Goal: Task Accomplishment & Management: Use online tool/utility

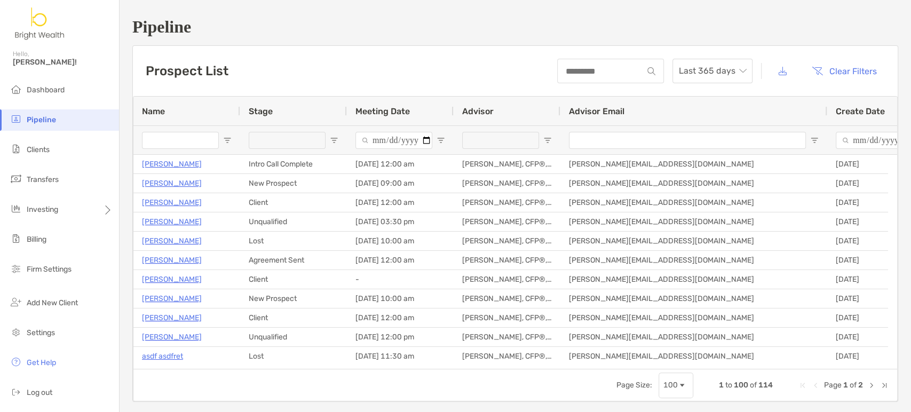
click at [174, 145] on input "Name Filter Input" at bounding box center [180, 140] width 77 height 17
click at [57, 159] on li "Clients" at bounding box center [59, 149] width 119 height 21
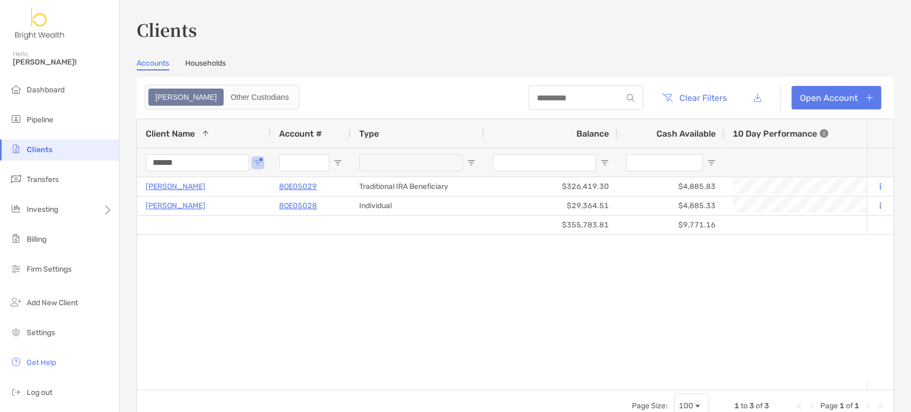
click at [579, 104] on div at bounding box center [585, 97] width 115 height 25
drag, startPoint x: 205, startPoint y: 161, endPoint x: 96, endPoint y: 108, distance: 121.3
click at [117, 146] on div "Clients Hello, Henry! Dashboard Pipeline Clients Transfers Investing Billing Fi…" at bounding box center [455, 206] width 911 height 412
type input "***"
click at [394, 288] on div "$0 $0 Lisa Twu 4PP05006 Roth IRA $0 $0 - 0% 0% Completed Disabled Lisa Twu's Ho…" at bounding box center [501, 278] width 729 height 203
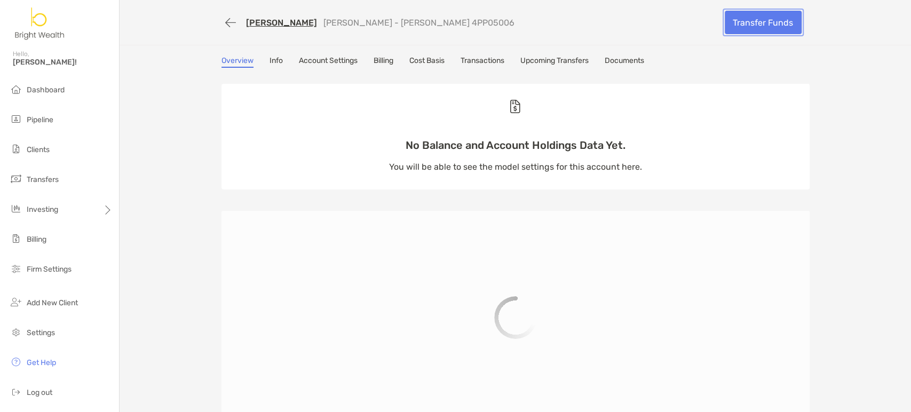
click at [736, 23] on link "Transfer Funds" at bounding box center [763, 22] width 77 height 23
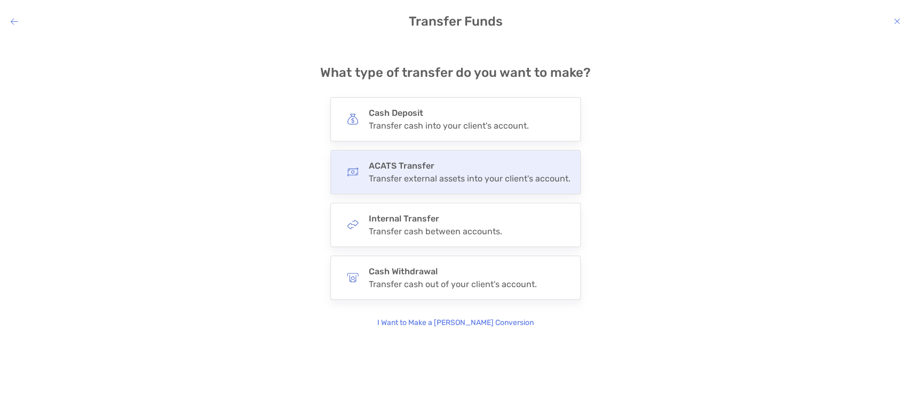
click at [446, 174] on div "Transfer external assets into your client's account." at bounding box center [470, 178] width 202 height 10
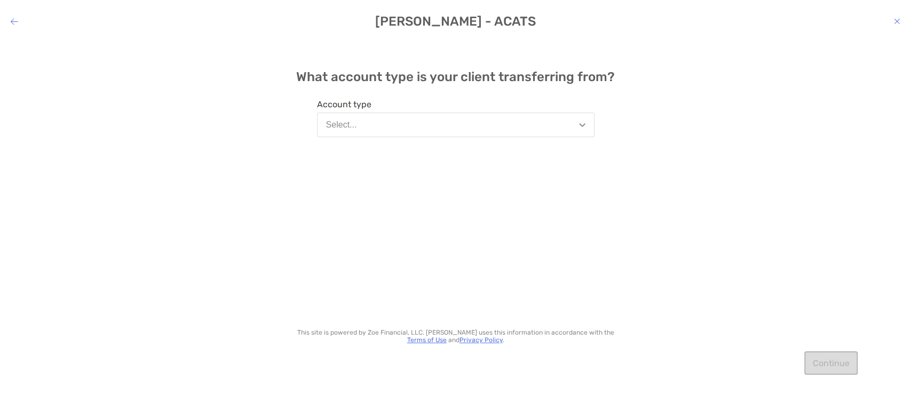
click at [461, 116] on button "Select..." at bounding box center [455, 125] width 277 height 25
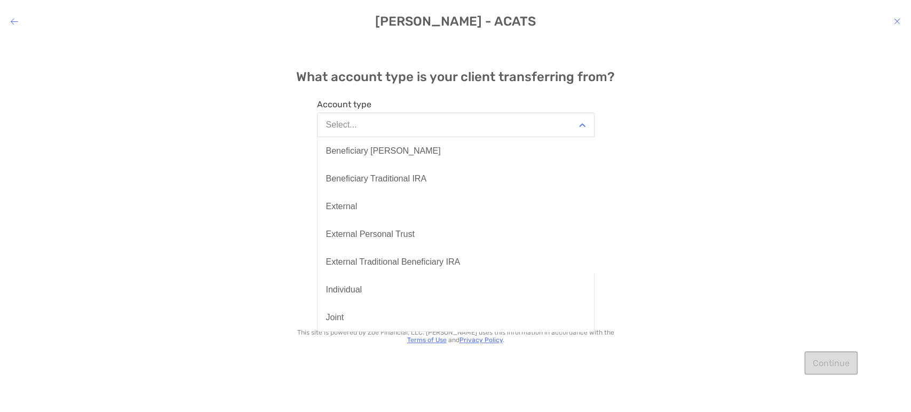
click at [461, 127] on button "Select..." at bounding box center [455, 125] width 277 height 25
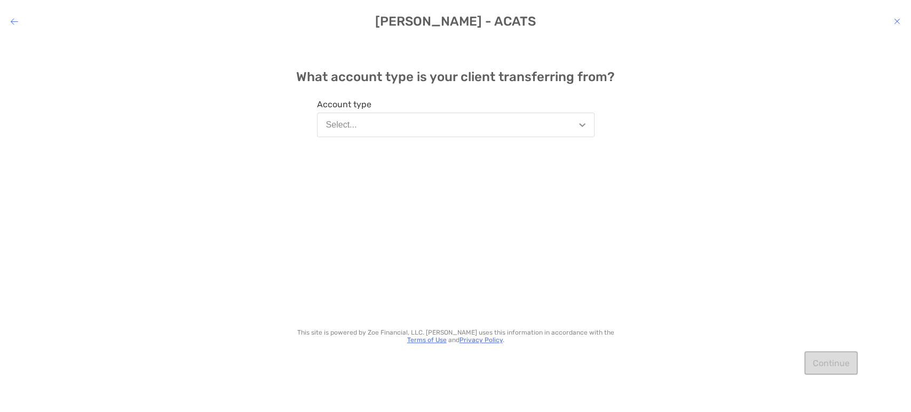
click at [461, 127] on button "Select..." at bounding box center [455, 125] width 277 height 25
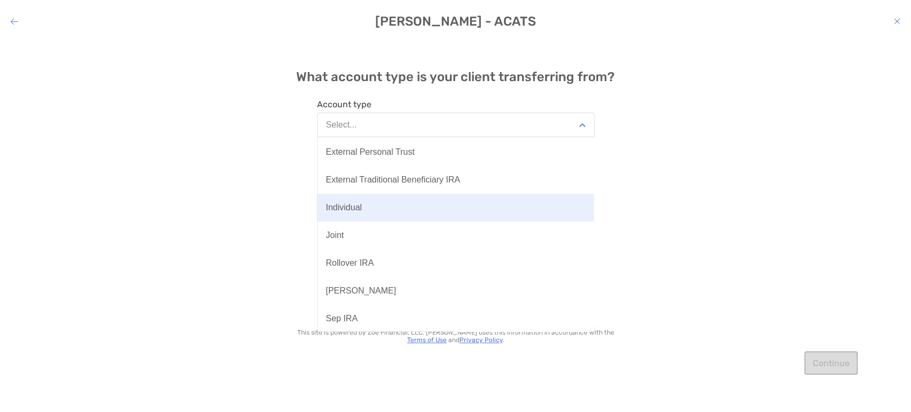
scroll to position [178, 0]
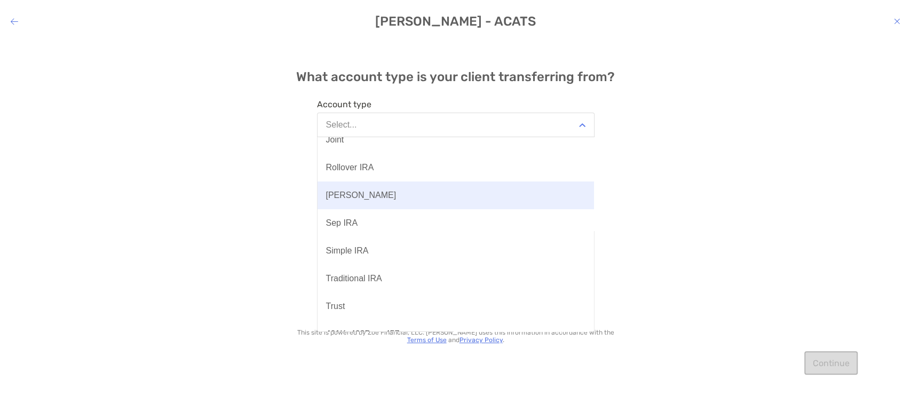
click at [466, 208] on button "[PERSON_NAME]" at bounding box center [456, 195] width 276 height 28
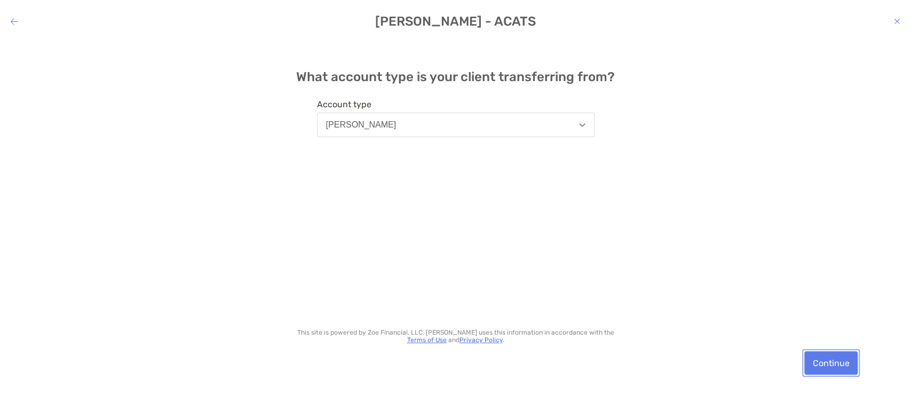
click at [838, 367] on button "Continue" at bounding box center [830, 362] width 53 height 23
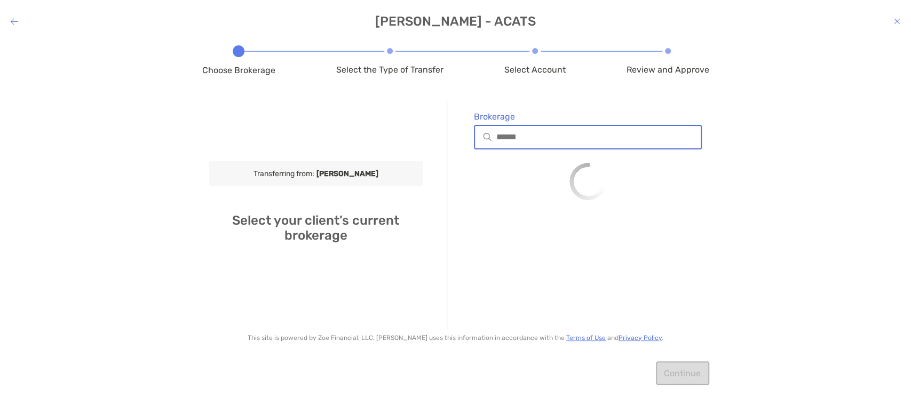
click at [592, 140] on input "Brokerage" at bounding box center [598, 136] width 205 height 9
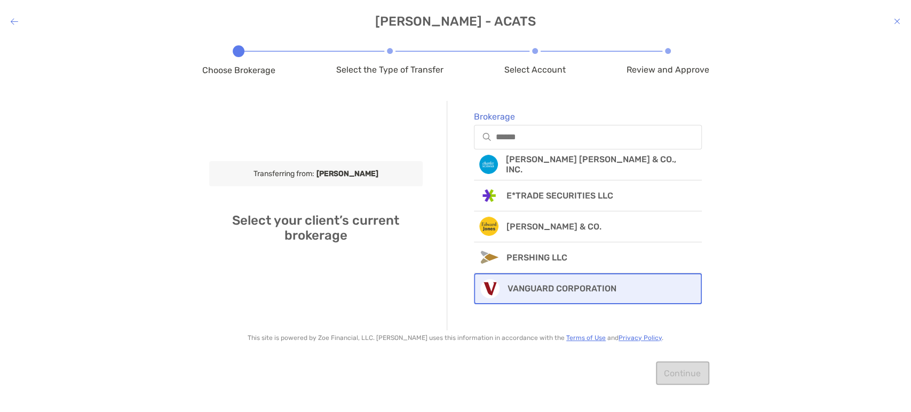
click at [540, 287] on p "VANGUARD CORPORATION" at bounding box center [561, 288] width 109 height 10
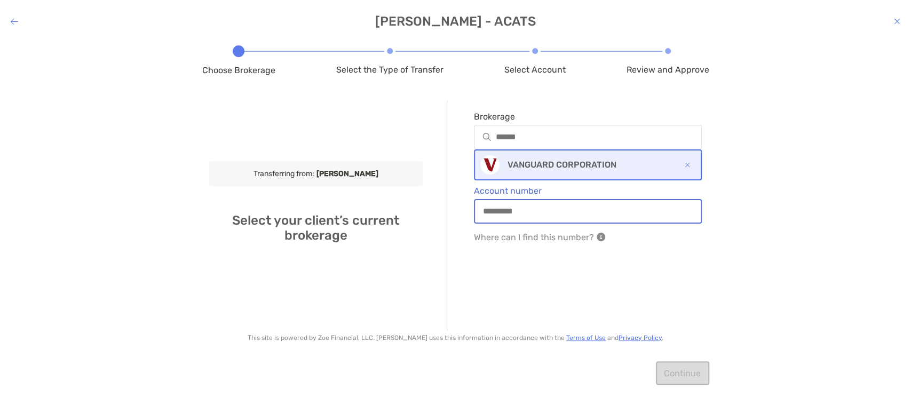
click at [543, 211] on input "Account number" at bounding box center [588, 211] width 226 height 9
click at [511, 216] on input "Account number" at bounding box center [588, 211] width 226 height 9
paste input "********"
type input "********"
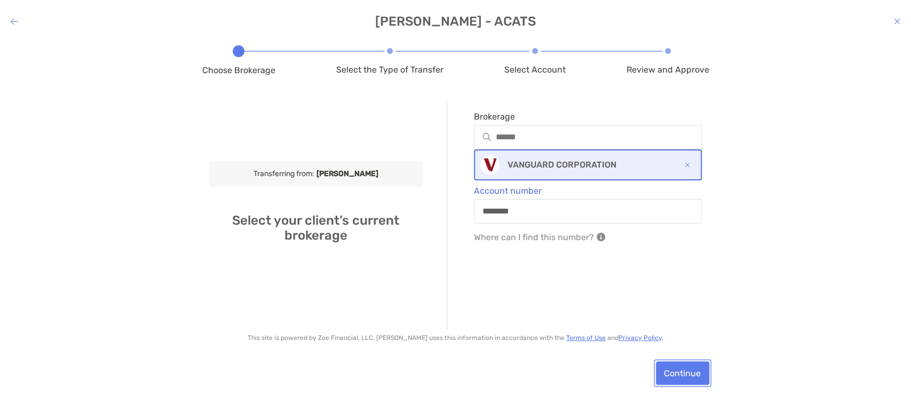
click at [683, 367] on button "Continue" at bounding box center [682, 372] width 53 height 23
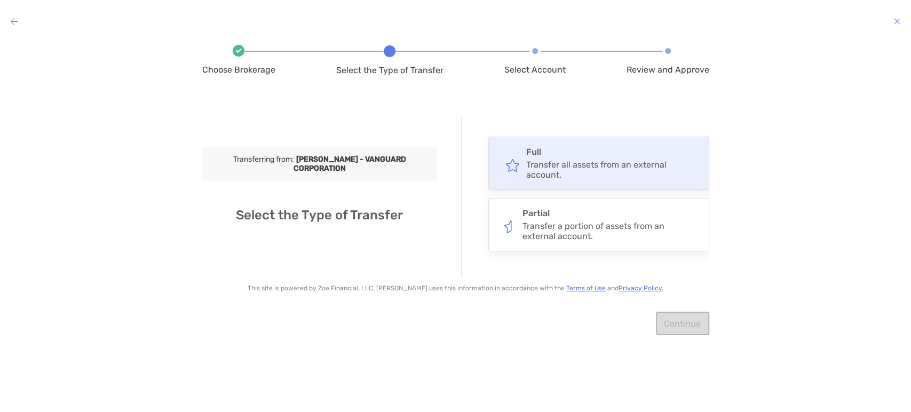
click at [609, 157] on h4 "Full" at bounding box center [612, 152] width 173 height 10
click at [0, 0] on input "****" at bounding box center [0, 0] width 0 height 0
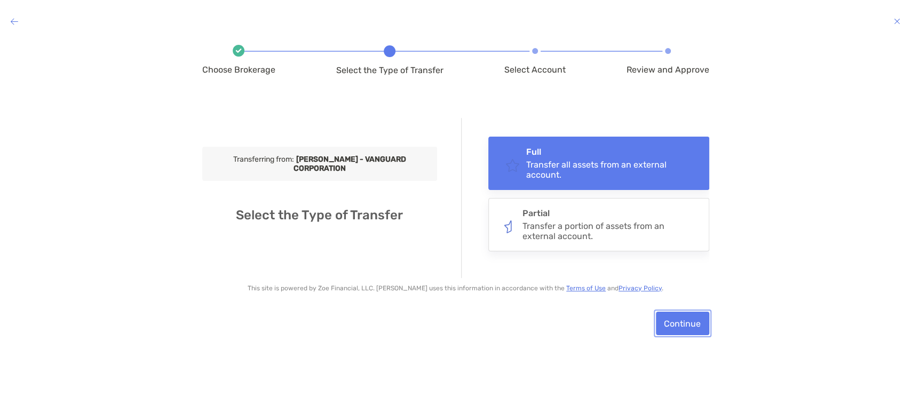
click at [675, 323] on button "Continue" at bounding box center [682, 323] width 53 height 23
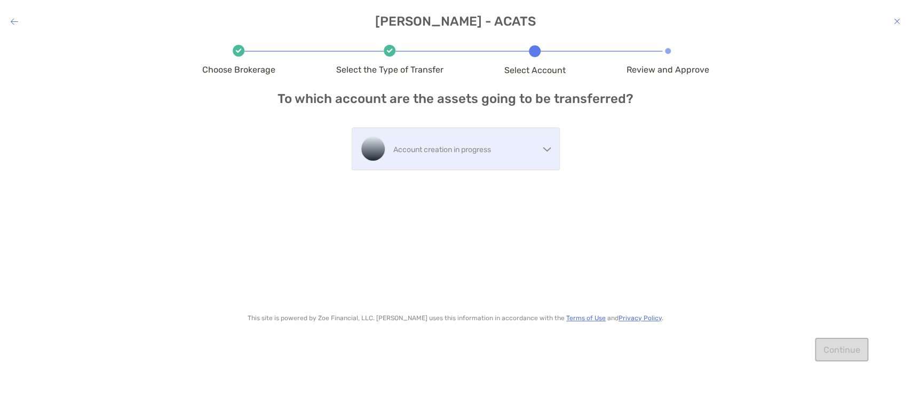
click at [541, 152] on div "Account creation in progress" at bounding box center [455, 149] width 207 height 42
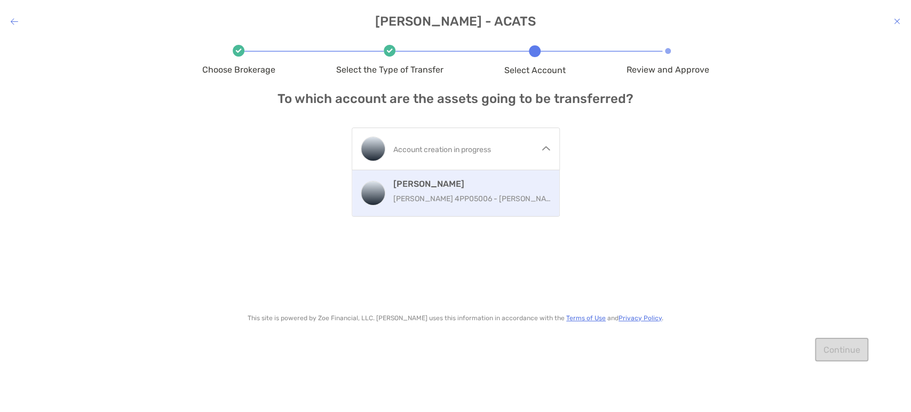
click at [488, 200] on p "Roth IRA 4PP05006 - Lisa Twu" at bounding box center [474, 198] width 162 height 13
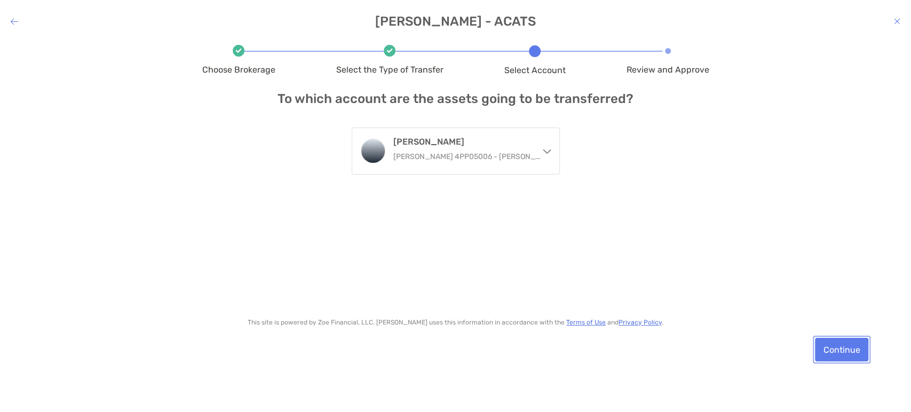
click at [827, 351] on button "Continue" at bounding box center [841, 349] width 53 height 23
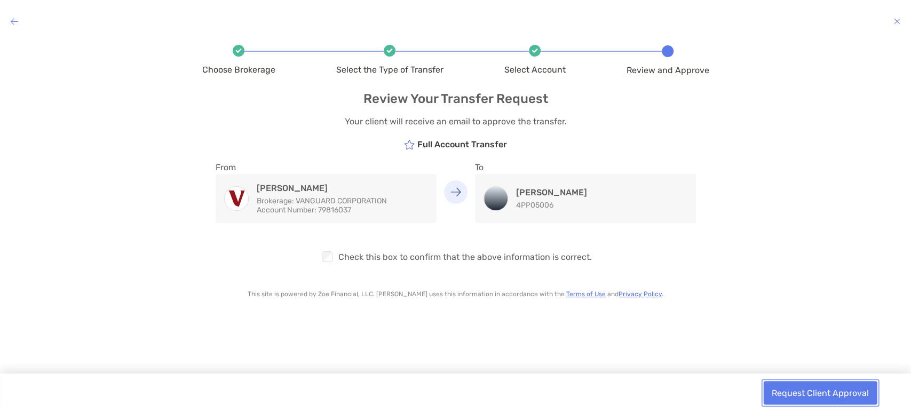
click at [841, 395] on button "Request Client Approval" at bounding box center [820, 392] width 114 height 23
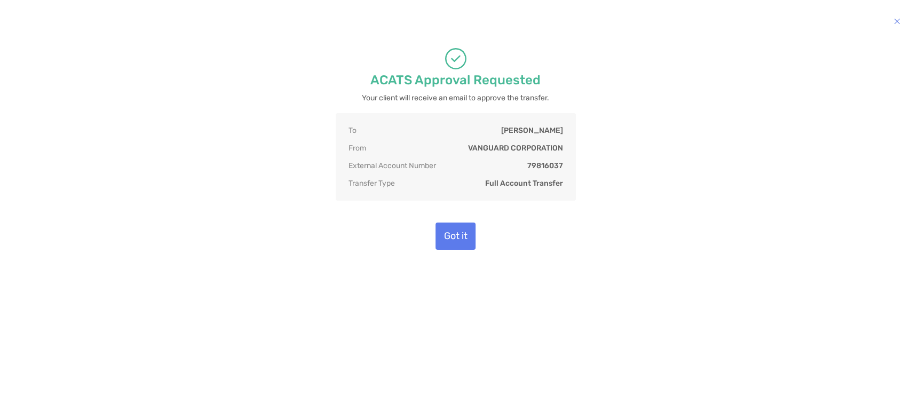
click at [691, 226] on div "Got it" at bounding box center [455, 236] width 507 height 27
